Goal: Answer question/provide support

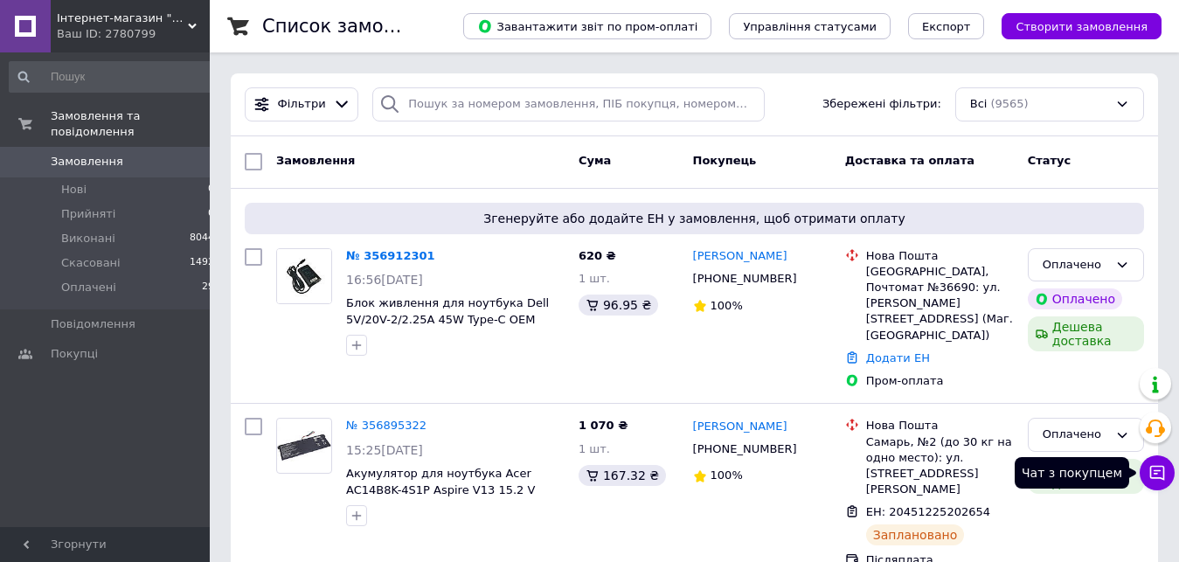
click at [1159, 472] on icon at bounding box center [1157, 472] width 17 height 17
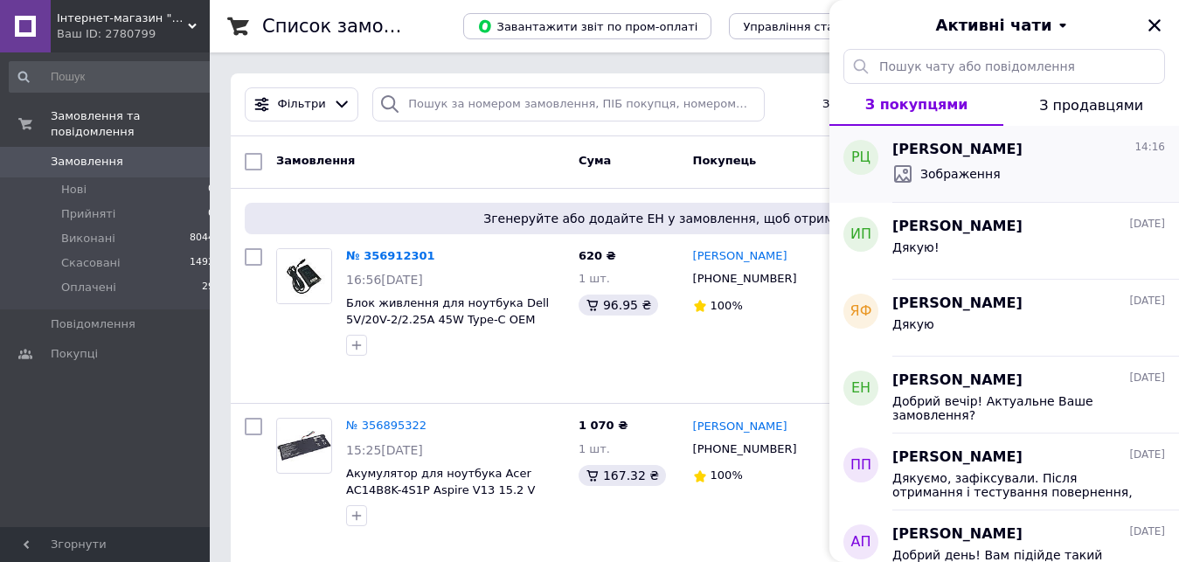
click at [1045, 145] on div "[PERSON_NAME] 14:16" at bounding box center [1028, 150] width 273 height 20
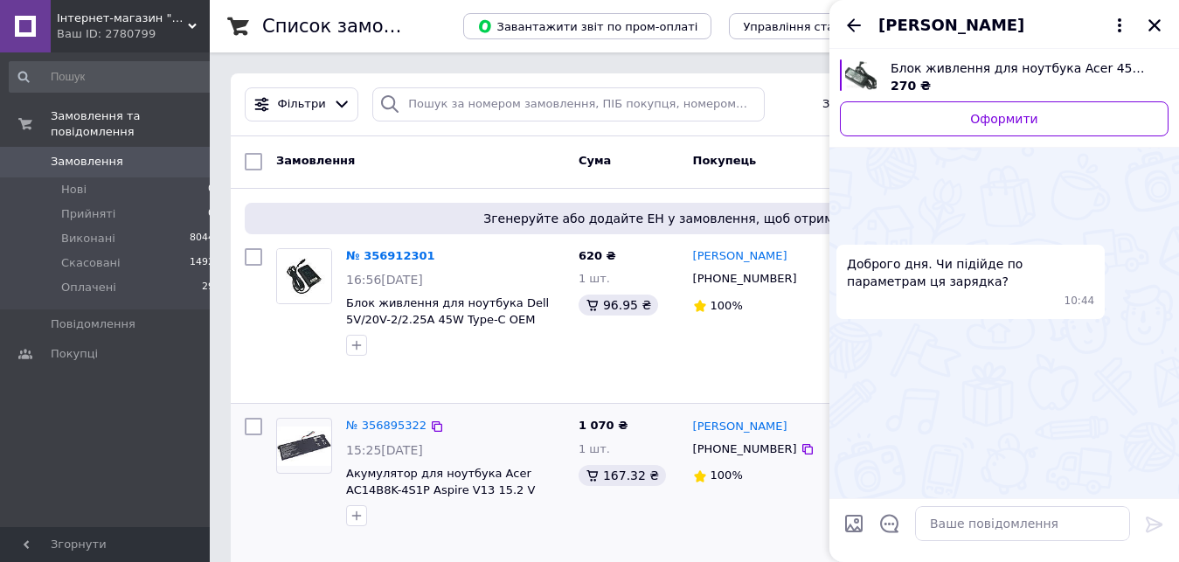
scroll to position [110, 0]
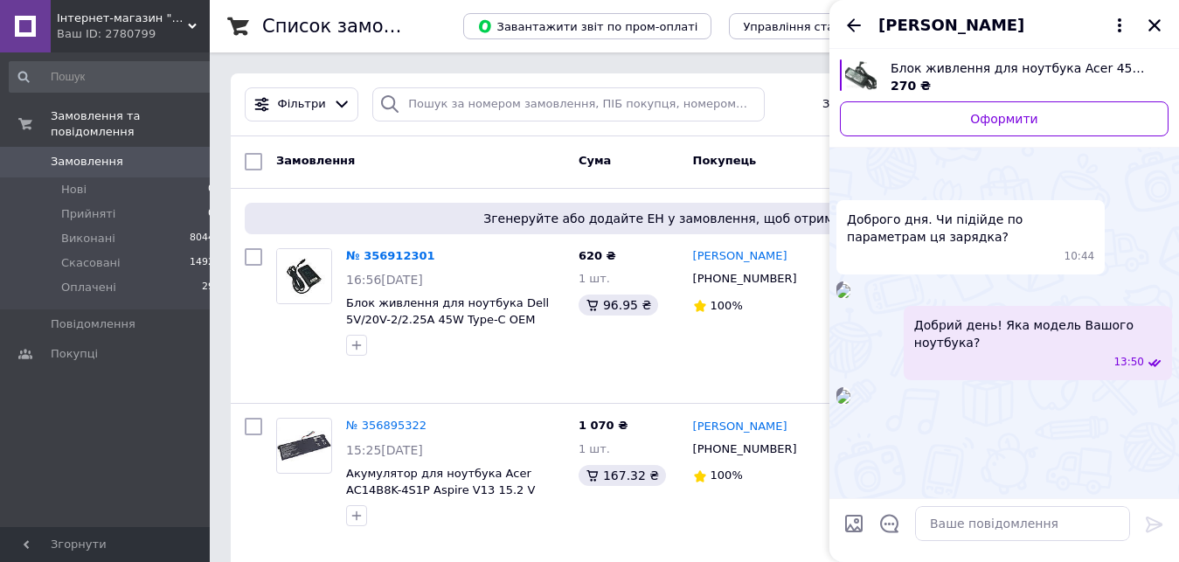
click at [851, 404] on img at bounding box center [844, 397] width 14 height 14
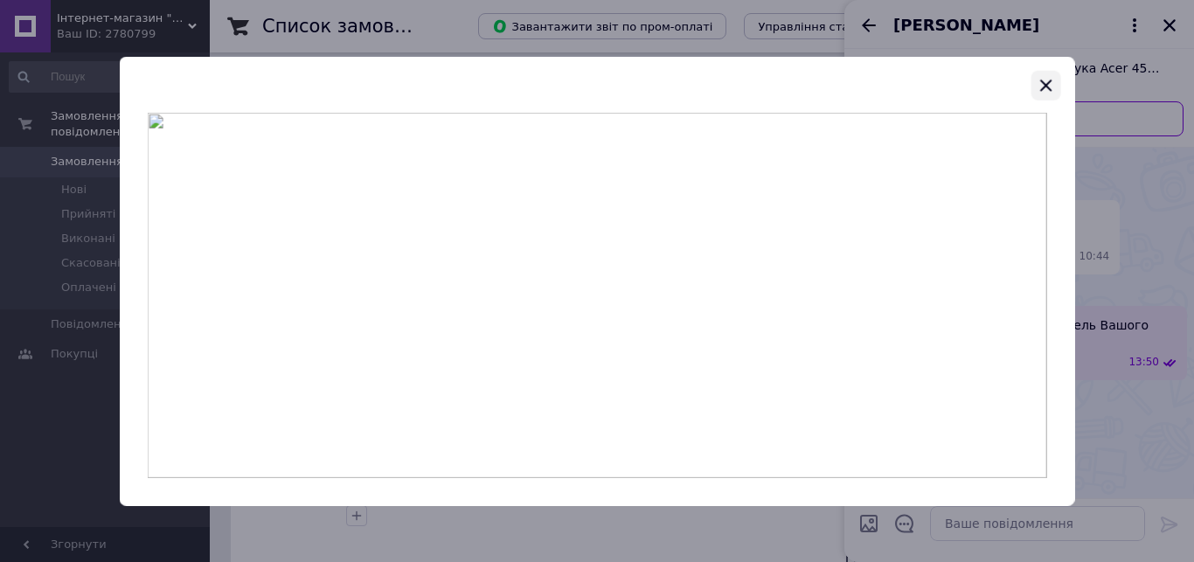
click at [1044, 79] on icon "button" at bounding box center [1045, 84] width 21 height 21
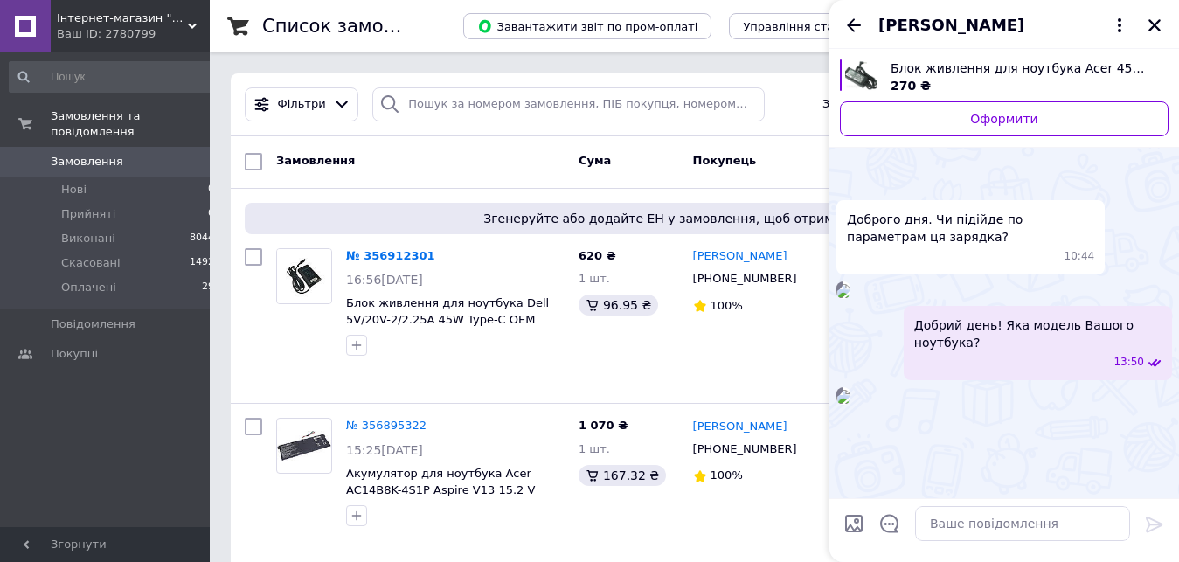
scroll to position [0, 0]
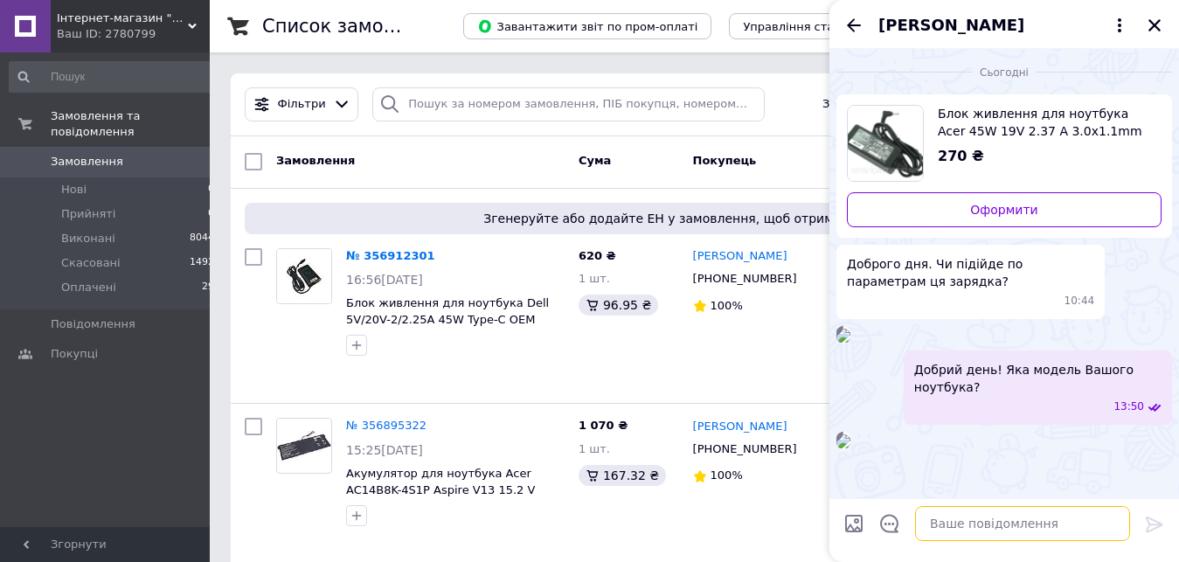
click at [1015, 538] on textarea at bounding box center [1022, 523] width 215 height 35
type textarea "Так, цей блок живлення підійде"
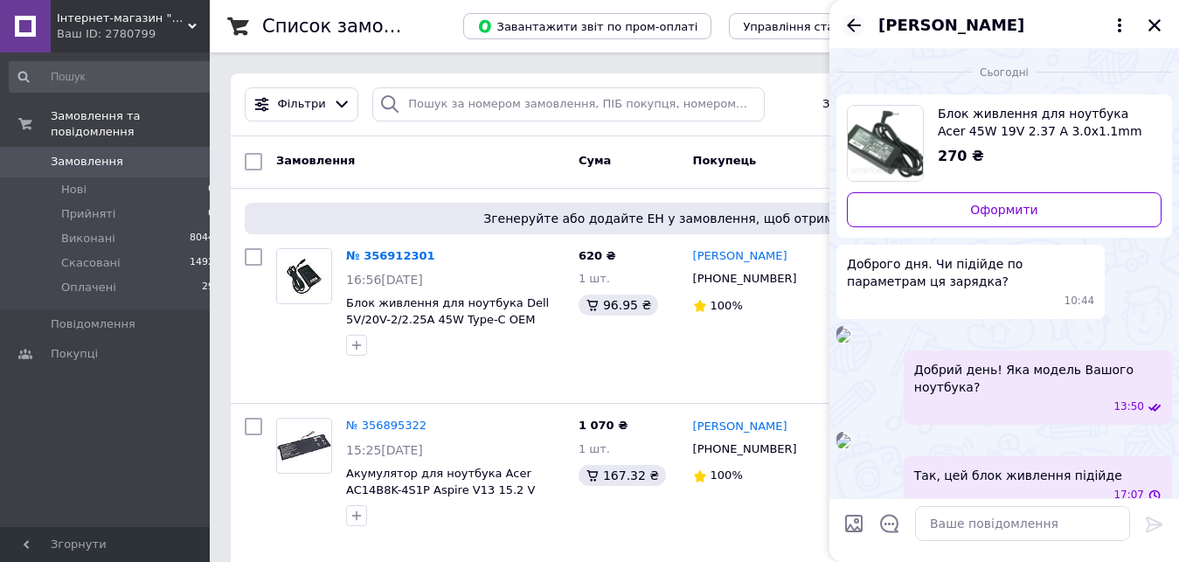
click at [851, 23] on icon "Назад" at bounding box center [854, 24] width 14 height 13
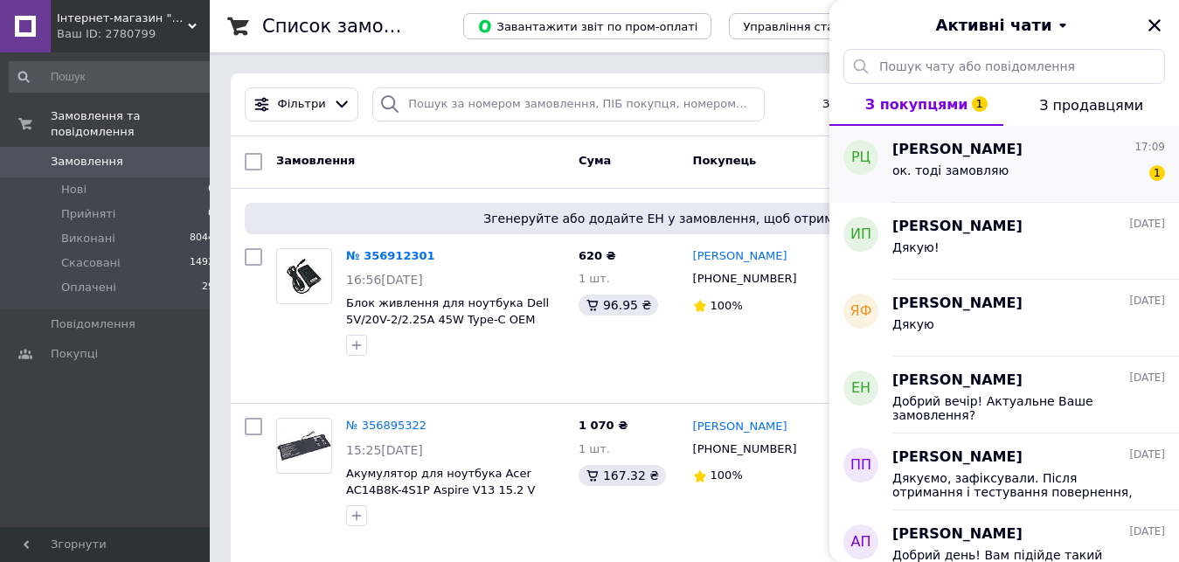
click at [1047, 173] on div "ок. тоді замовляю 1" at bounding box center [1028, 174] width 273 height 28
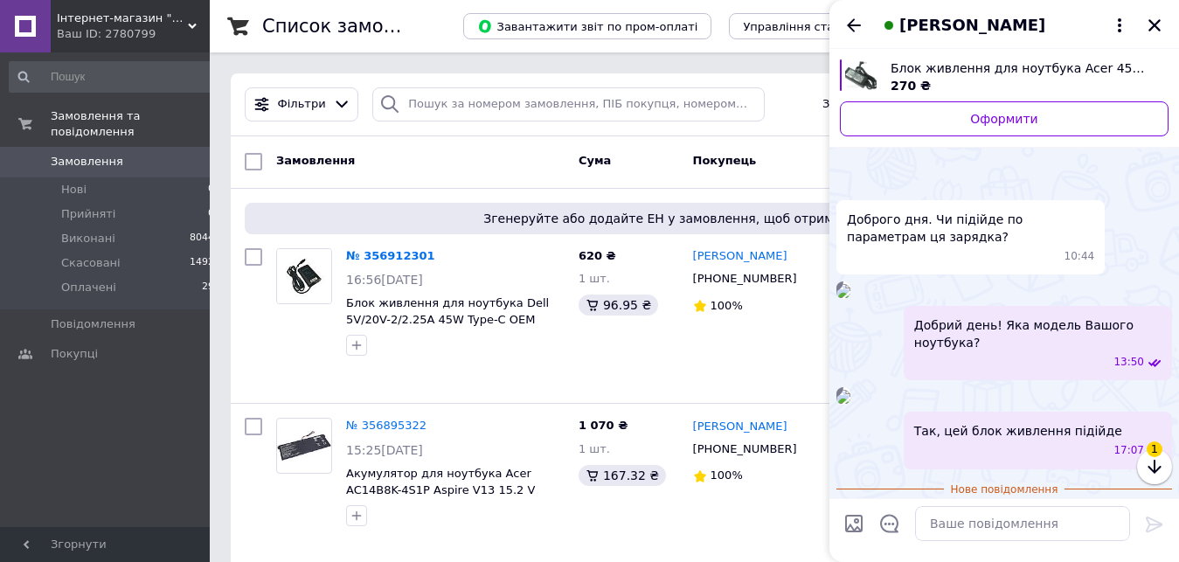
scroll to position [234, 0]
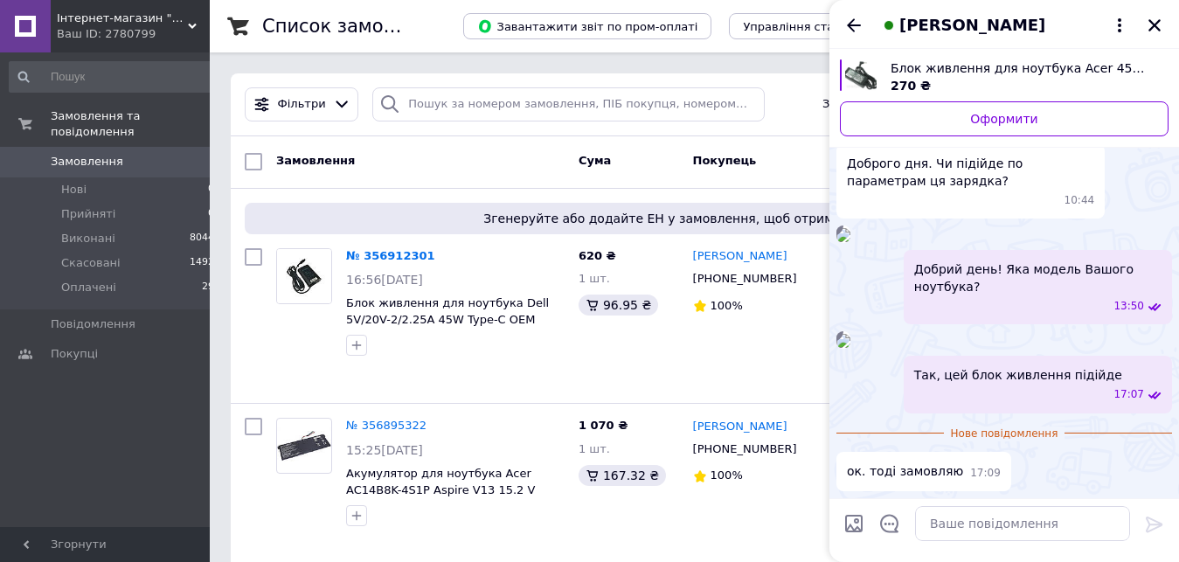
drag, startPoint x: 1150, startPoint y: 15, endPoint x: 797, endPoint y: 2, distance: 353.4
click at [1151, 17] on button "Закрити" at bounding box center [1154, 25] width 21 height 21
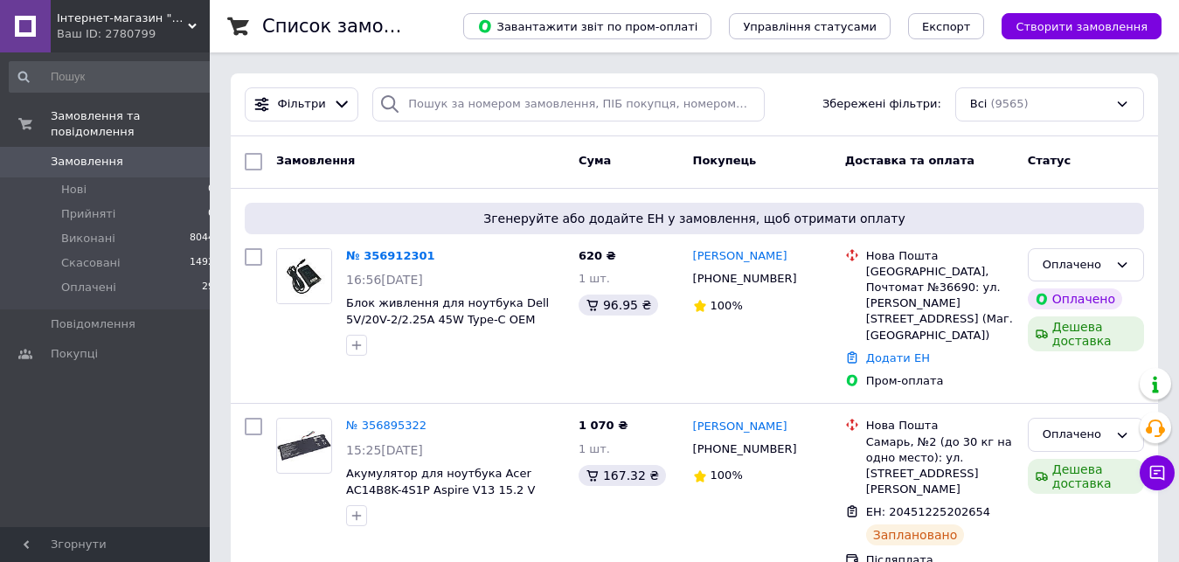
click at [1151, 471] on icon at bounding box center [1157, 473] width 15 height 15
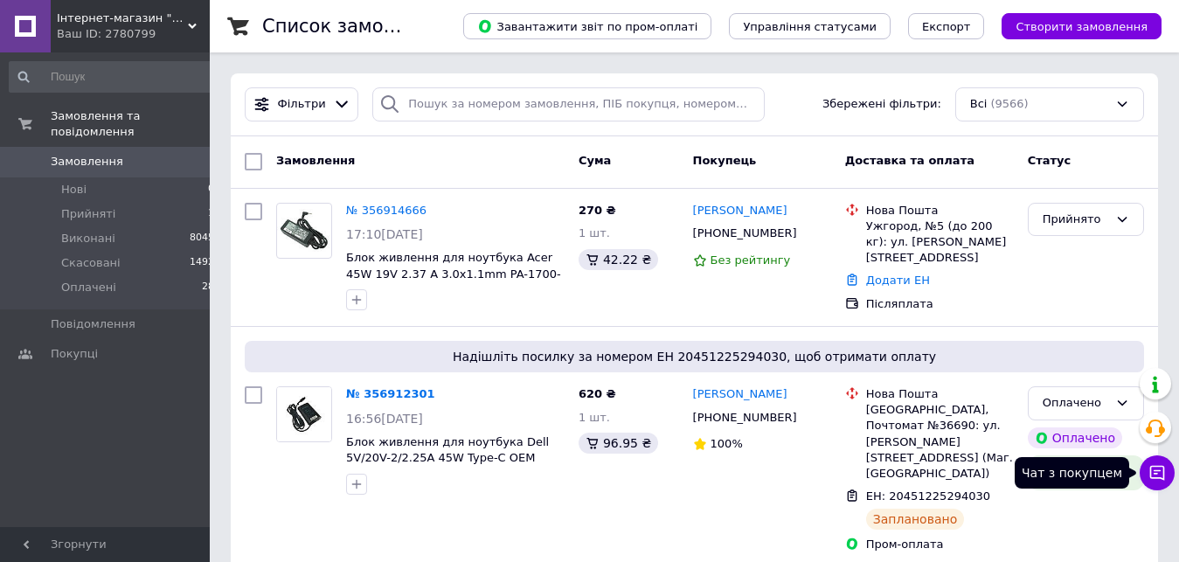
click at [1163, 473] on icon at bounding box center [1157, 472] width 17 height 17
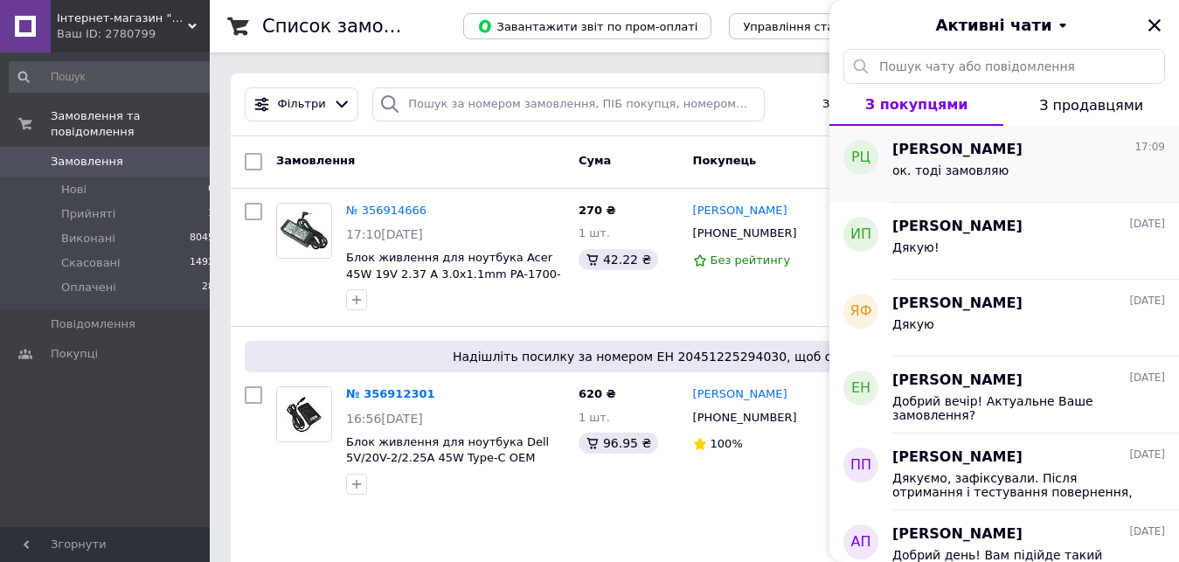
click at [943, 159] on span "[PERSON_NAME]" at bounding box center [957, 150] width 130 height 20
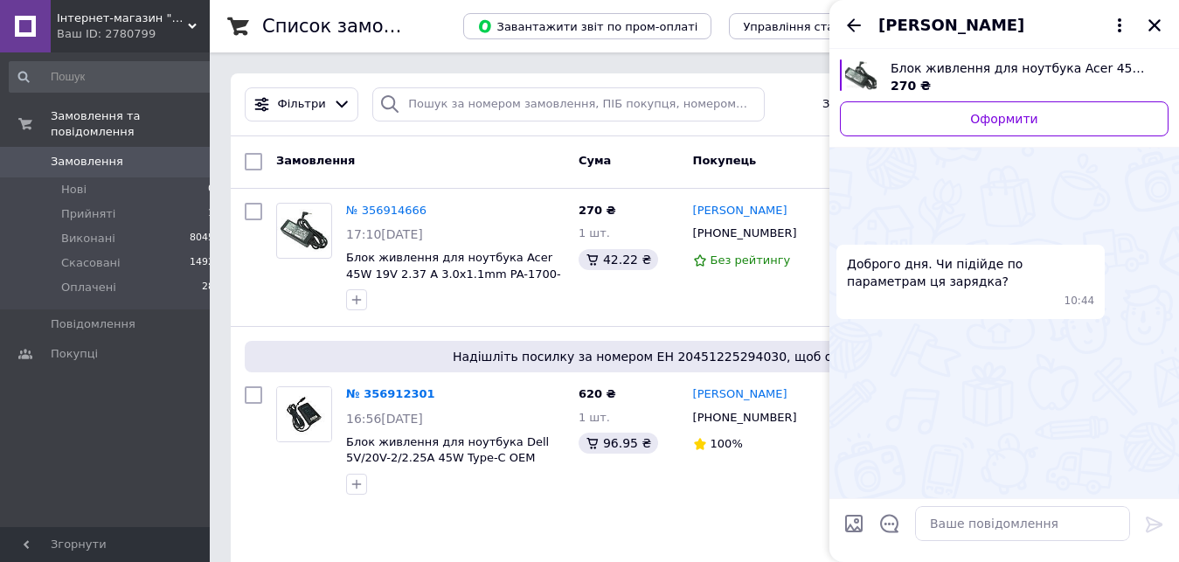
scroll to position [203, 0]
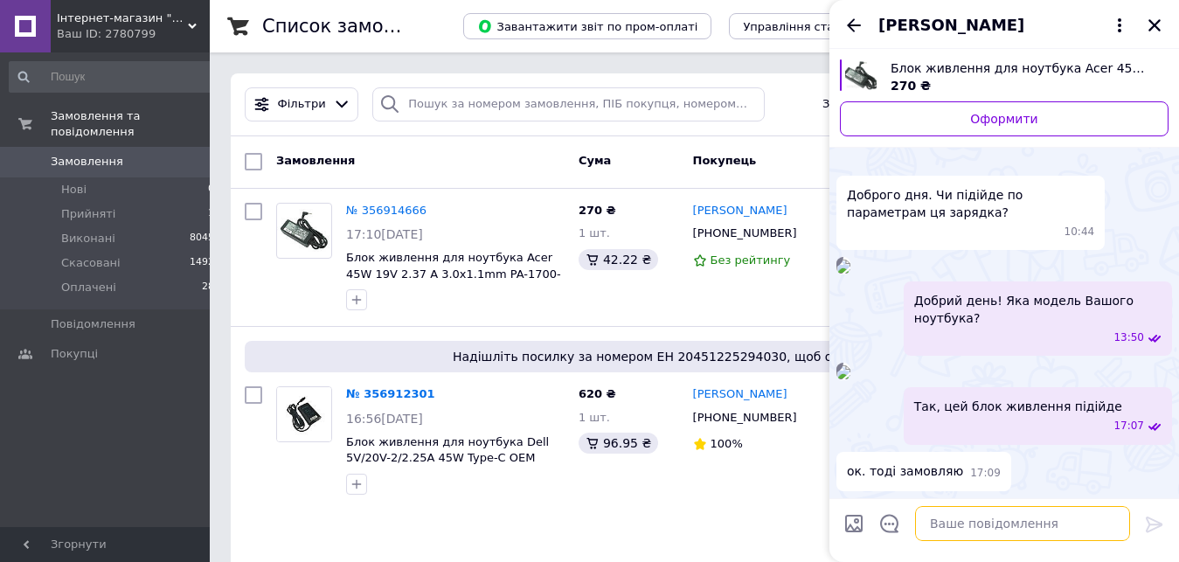
click at [1027, 520] on textarea at bounding box center [1022, 523] width 215 height 35
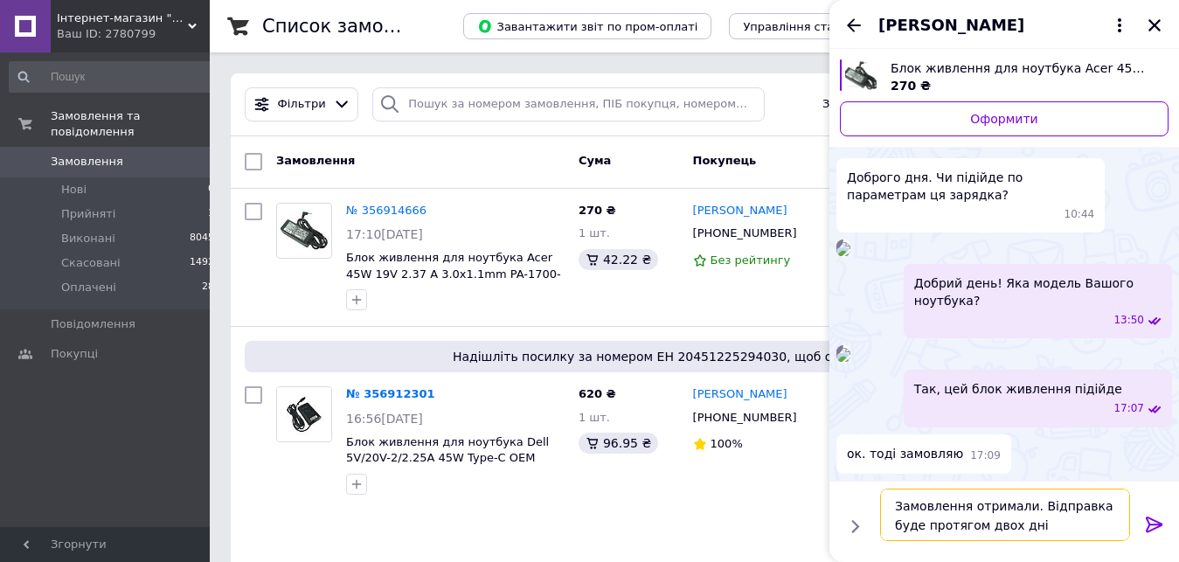
type textarea "Замовлення отримали. Відправка буде протягом двох днів"
